Goal: Task Accomplishment & Management: Manage account settings

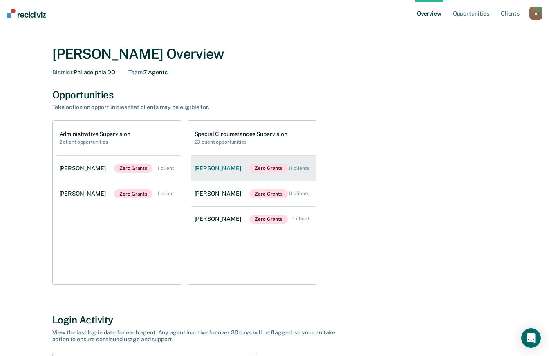
click at [229, 170] on div "[PERSON_NAME]" at bounding box center [220, 168] width 50 height 7
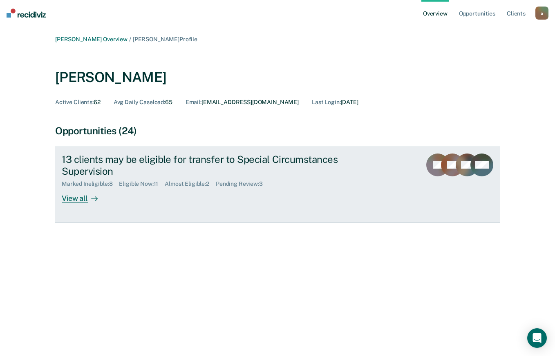
click at [86, 199] on div "View all" at bounding box center [85, 196] width 46 height 16
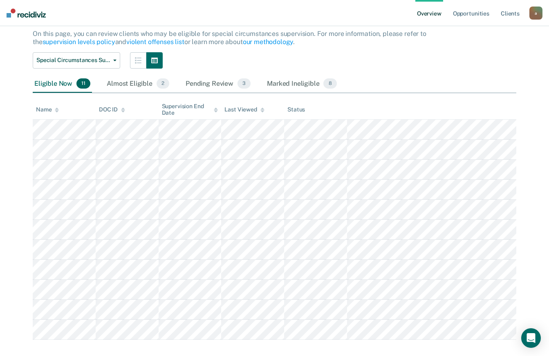
scroll to position [80, 0]
click at [305, 83] on div "Marked Ineligible 8" at bounding box center [301, 85] width 73 height 18
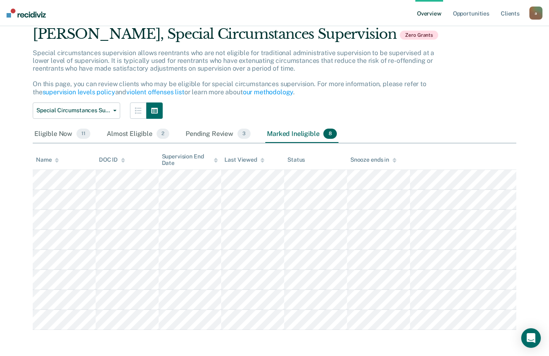
scroll to position [30, 0]
click at [220, 135] on div "Pending Review 3" at bounding box center [218, 135] width 68 height 18
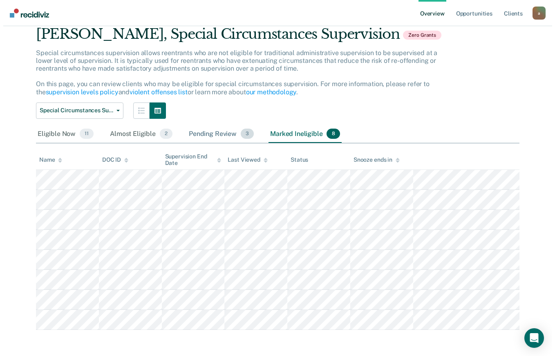
scroll to position [0, 0]
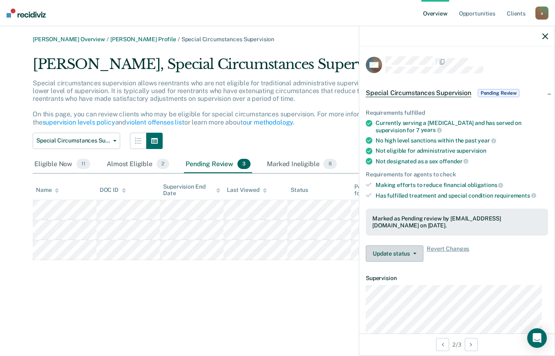
click at [414, 253] on icon "button" at bounding box center [414, 254] width 3 height 2
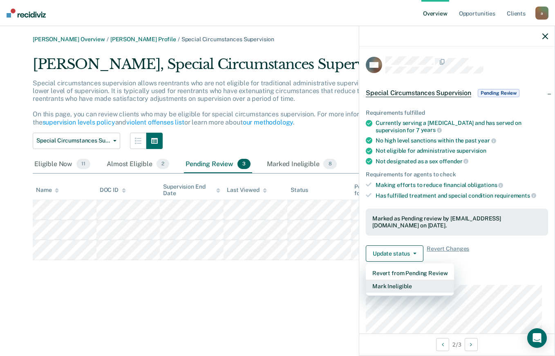
click at [419, 283] on button "Mark Ineligible" at bounding box center [410, 286] width 88 height 13
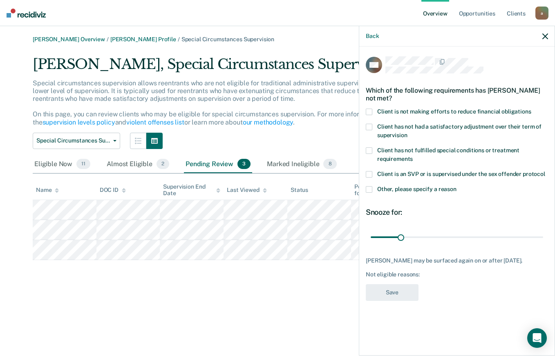
click at [546, 39] on icon "button" at bounding box center [546, 37] width 6 height 6
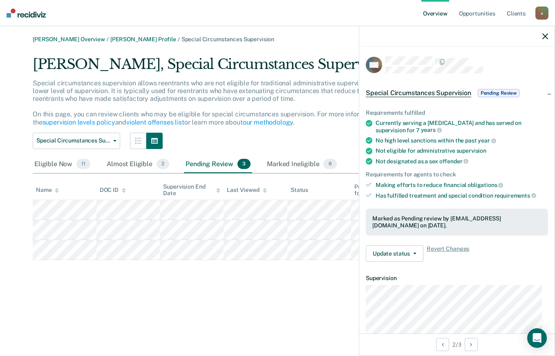
click at [507, 90] on span "Pending Review" at bounding box center [499, 93] width 42 height 8
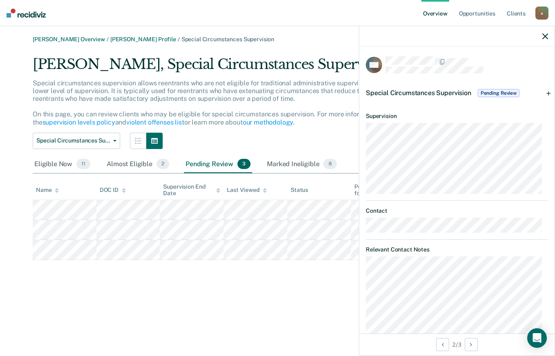
click at [502, 93] on span "Pending Review" at bounding box center [499, 93] width 42 height 8
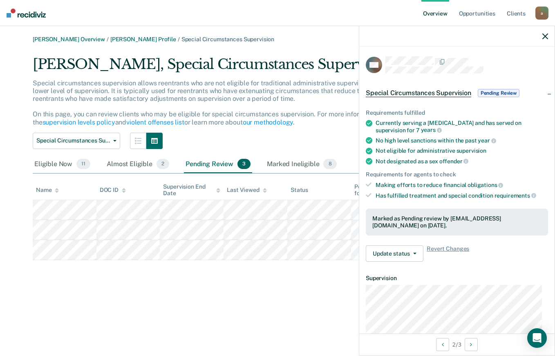
click at [545, 39] on icon "button" at bounding box center [546, 37] width 6 height 6
